Goal: Find specific fact: Find specific fact

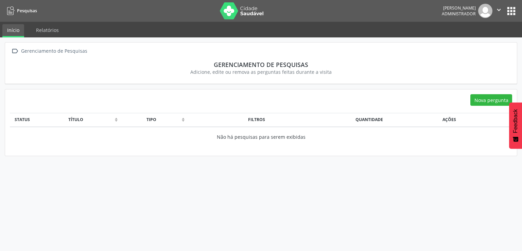
click at [514, 9] on button "apps" at bounding box center [511, 11] width 12 height 12
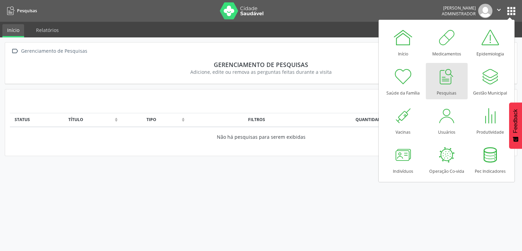
click at [451, 97] on link "Pesquisas" at bounding box center [447, 81] width 42 height 36
click at [443, 113] on div at bounding box center [446, 115] width 20 height 20
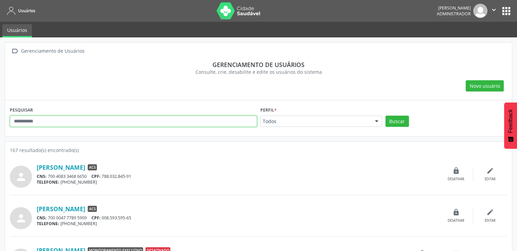
click at [107, 125] on input "text" at bounding box center [133, 122] width 247 height 12
type input "********"
click at [385, 116] on button "Buscar" at bounding box center [396, 122] width 23 height 12
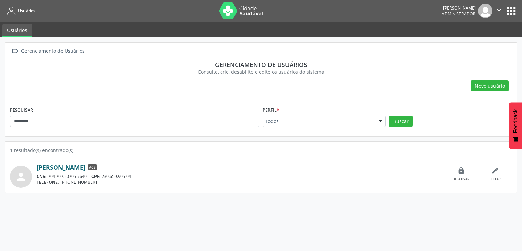
click at [85, 163] on link "[PERSON_NAME]" at bounding box center [61, 166] width 49 height 7
